Goal: Use online tool/utility: Utilize a website feature to perform a specific function

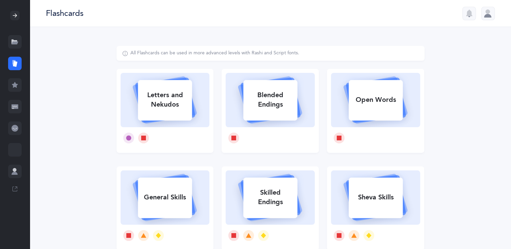
click at [171, 110] on div "Letters and Nekudos" at bounding box center [165, 99] width 54 height 27
select select
select select "single"
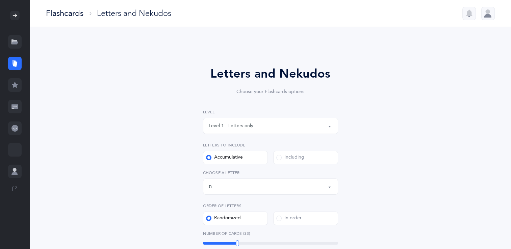
click at [330, 189] on button "Letters up until: ת" at bounding box center [270, 187] width 135 height 16
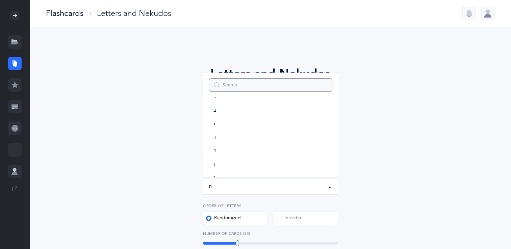
scroll to position [24, 0]
click at [254, 152] on link "ה" at bounding box center [271, 153] width 124 height 14
select select "5"
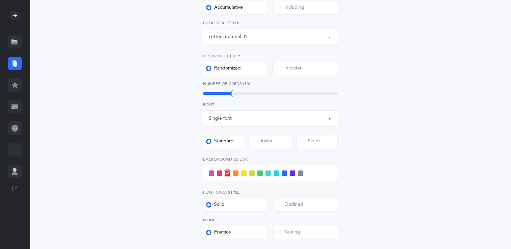
scroll to position [151, 0]
click at [285, 174] on span at bounding box center [284, 172] width 5 height 5
click at [0, 0] on input "checkbox" at bounding box center [0, 0] width 0 height 0
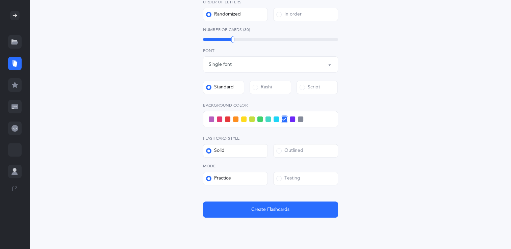
scroll to position [226, 0]
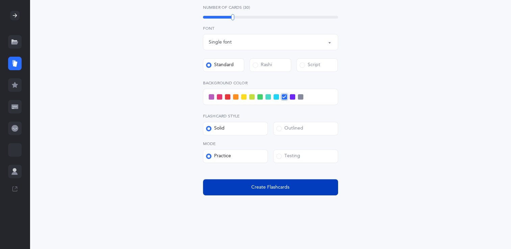
click at [318, 185] on button "Create Flashcards" at bounding box center [270, 187] width 135 height 16
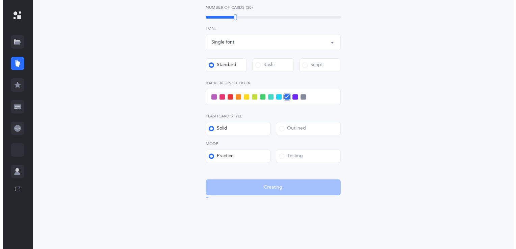
scroll to position [0, 0]
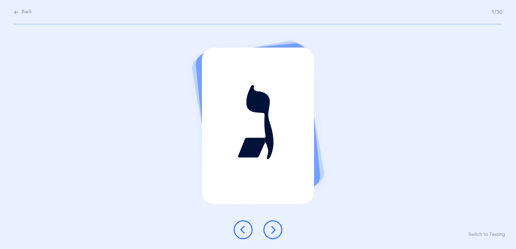
click at [269, 229] on icon at bounding box center [273, 230] width 8 height 8
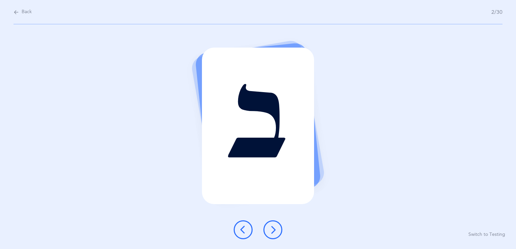
click at [269, 229] on icon at bounding box center [273, 230] width 8 height 8
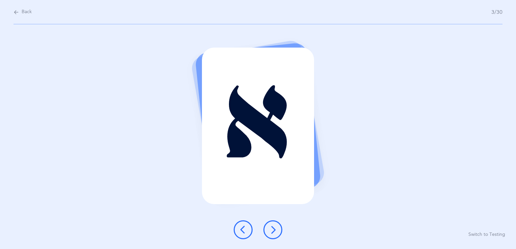
click at [269, 229] on icon at bounding box center [273, 230] width 8 height 8
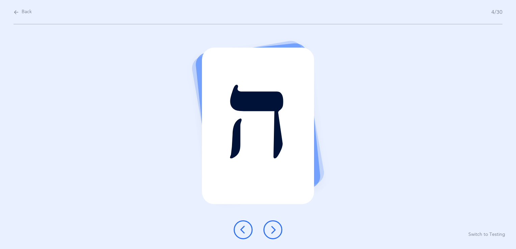
click at [269, 229] on icon at bounding box center [273, 230] width 8 height 8
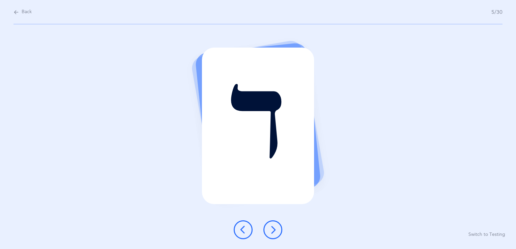
click at [269, 229] on icon at bounding box center [273, 230] width 8 height 8
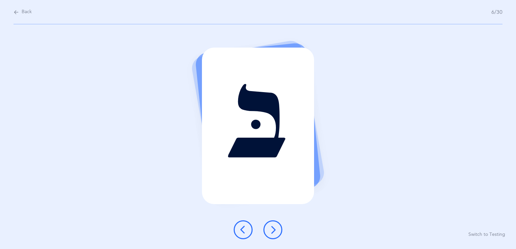
click at [269, 229] on icon at bounding box center [273, 230] width 8 height 8
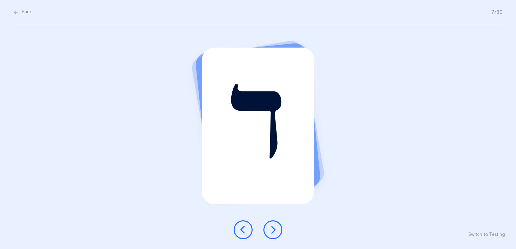
click at [269, 229] on icon at bounding box center [273, 230] width 8 height 8
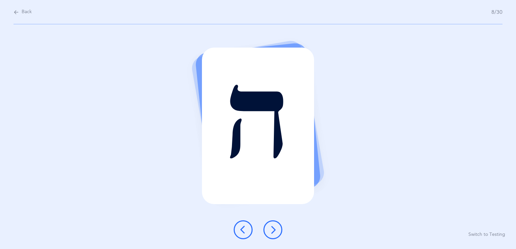
click at [269, 229] on icon at bounding box center [273, 230] width 8 height 8
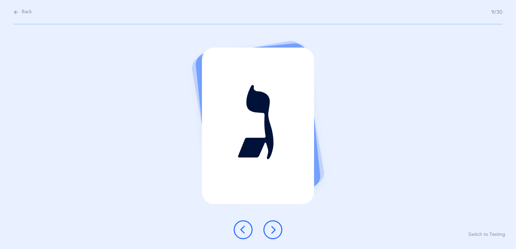
click at [269, 229] on icon at bounding box center [273, 230] width 8 height 8
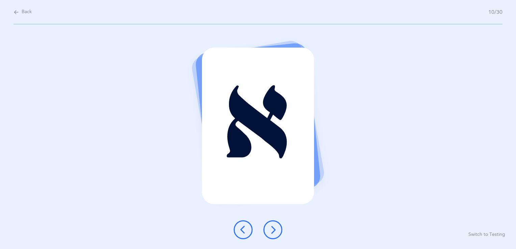
click at [269, 229] on icon at bounding box center [273, 230] width 8 height 8
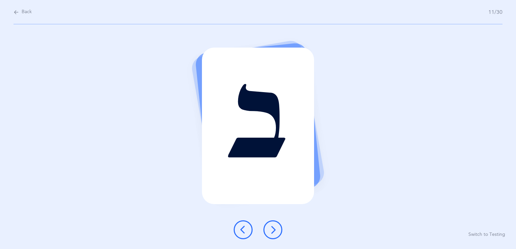
click at [269, 229] on icon at bounding box center [273, 230] width 8 height 8
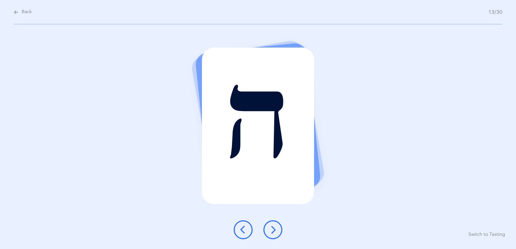
click at [269, 229] on icon at bounding box center [273, 230] width 8 height 8
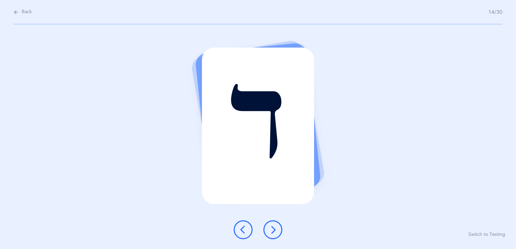
click at [269, 229] on icon at bounding box center [273, 230] width 8 height 8
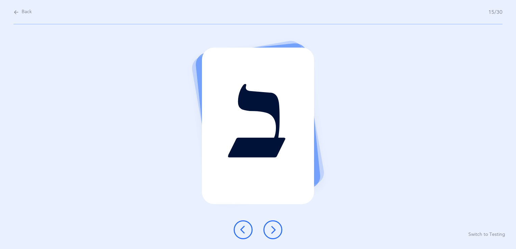
click at [269, 229] on icon at bounding box center [273, 230] width 8 height 8
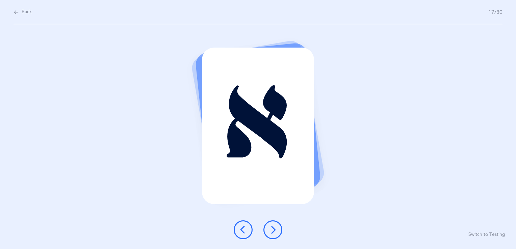
click at [269, 229] on icon at bounding box center [273, 230] width 8 height 8
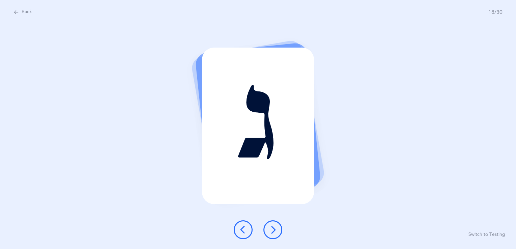
click at [269, 229] on icon at bounding box center [273, 230] width 8 height 8
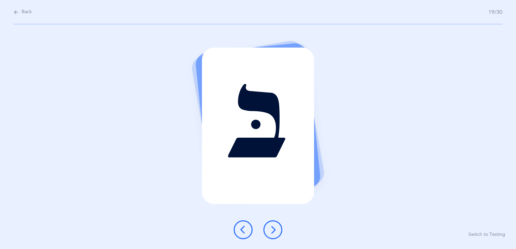
click at [269, 229] on icon at bounding box center [273, 230] width 8 height 8
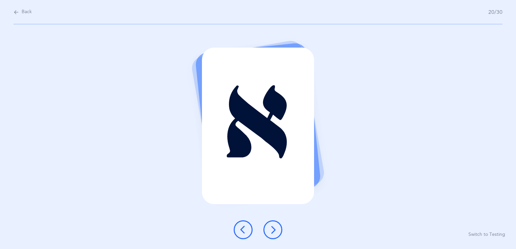
click at [269, 229] on icon at bounding box center [273, 230] width 8 height 8
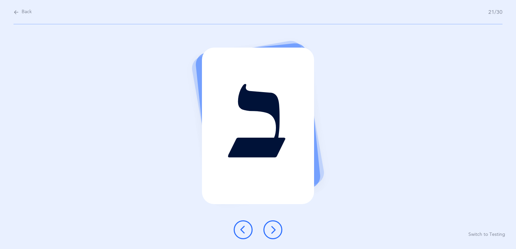
click at [269, 229] on icon at bounding box center [273, 230] width 8 height 8
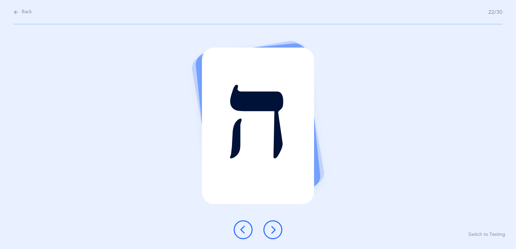
click at [269, 229] on icon at bounding box center [273, 230] width 8 height 8
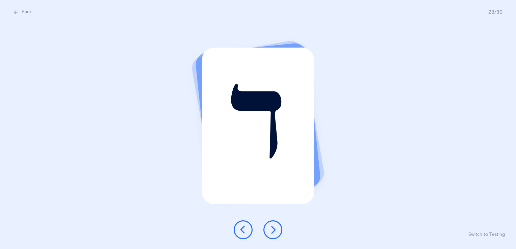
click at [269, 229] on icon at bounding box center [273, 230] width 8 height 8
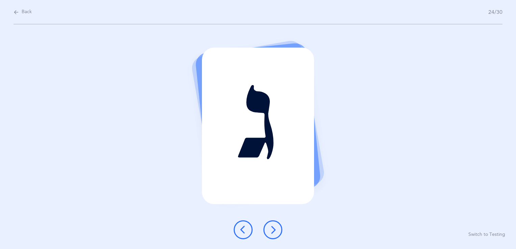
click at [269, 229] on icon at bounding box center [273, 230] width 8 height 8
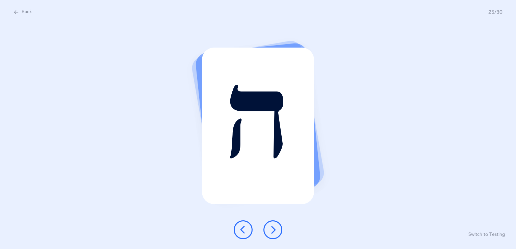
click at [269, 229] on icon at bounding box center [273, 230] width 8 height 8
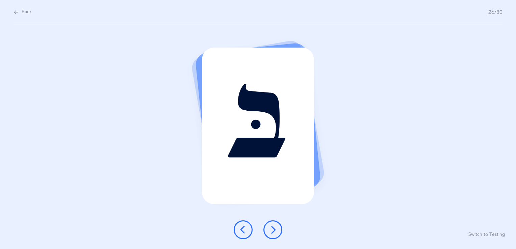
click at [269, 229] on icon at bounding box center [273, 230] width 8 height 8
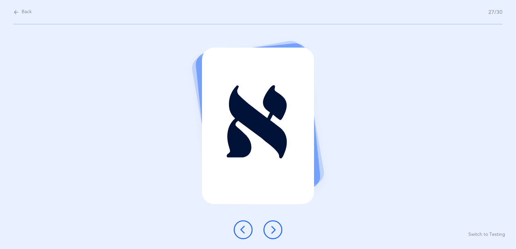
click at [269, 229] on icon at bounding box center [273, 230] width 8 height 8
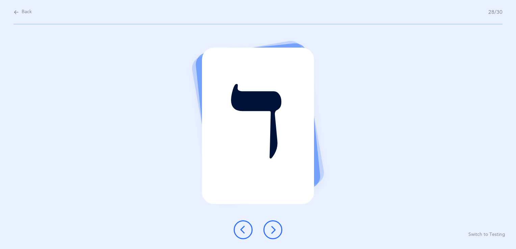
click at [269, 229] on icon at bounding box center [273, 230] width 8 height 8
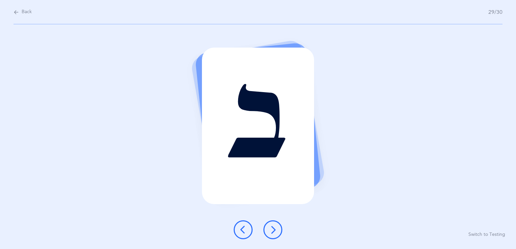
click at [269, 229] on icon at bounding box center [273, 230] width 8 height 8
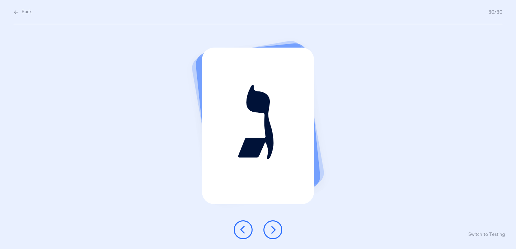
click at [269, 229] on icon at bounding box center [273, 230] width 8 height 8
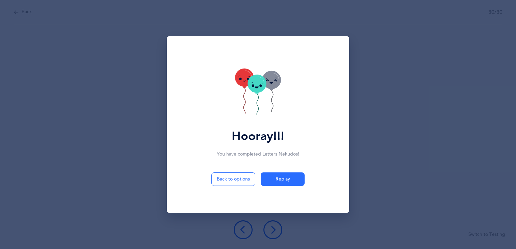
click at [257, 92] on icon at bounding box center [257, 84] width 19 height 18
